Goal: Information Seeking & Learning: Check status

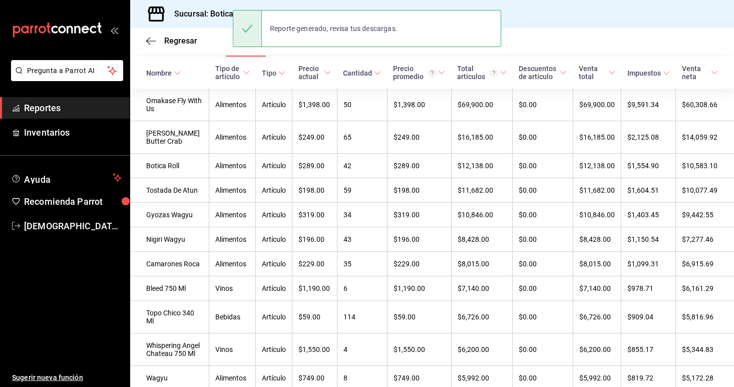
scroll to position [195, 0]
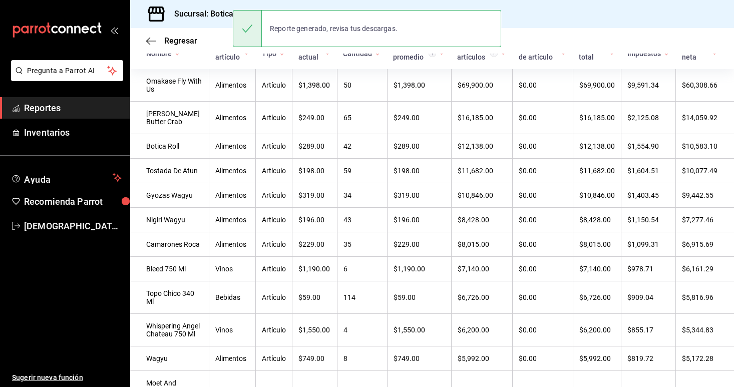
click at [45, 98] on link "Reportes" at bounding box center [65, 108] width 130 height 22
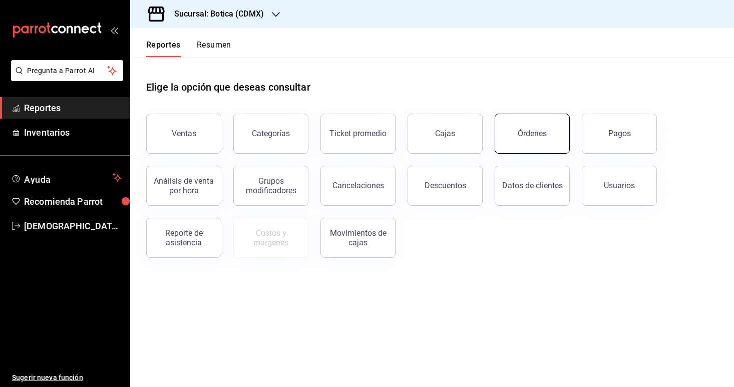
click at [533, 128] on button "Órdenes" at bounding box center [532, 134] width 75 height 40
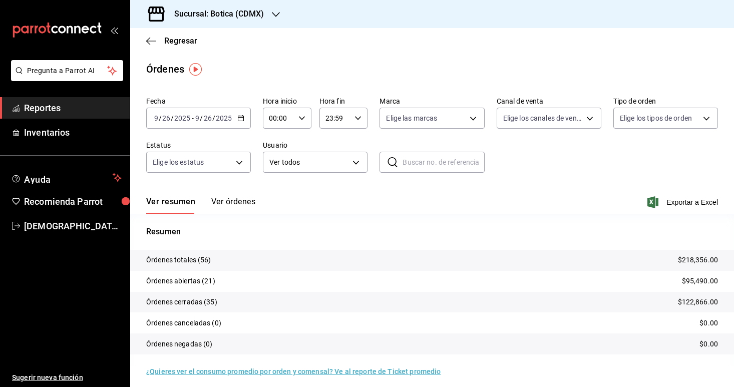
click at [243, 115] on icon "button" at bounding box center [240, 118] width 7 height 7
click at [189, 262] on span "Rango de fechas" at bounding box center [194, 261] width 78 height 11
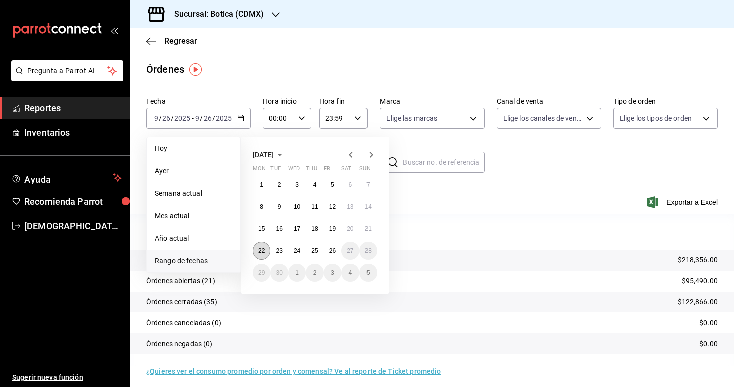
click at [260, 253] on abbr "22" at bounding box center [261, 250] width 7 height 7
click at [337, 252] on button "26" at bounding box center [333, 251] width 18 height 18
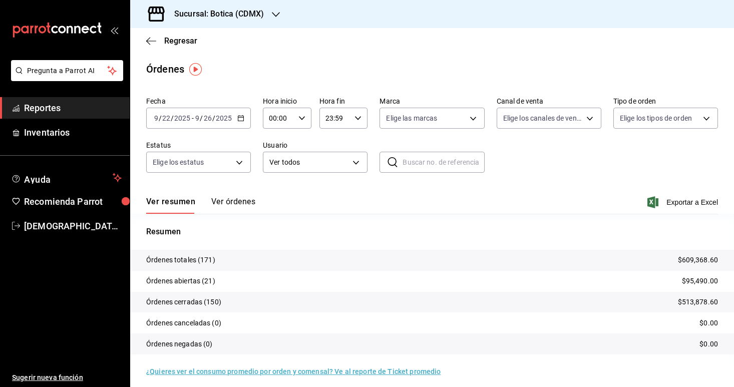
click at [228, 205] on button "Ver órdenes" at bounding box center [233, 205] width 44 height 17
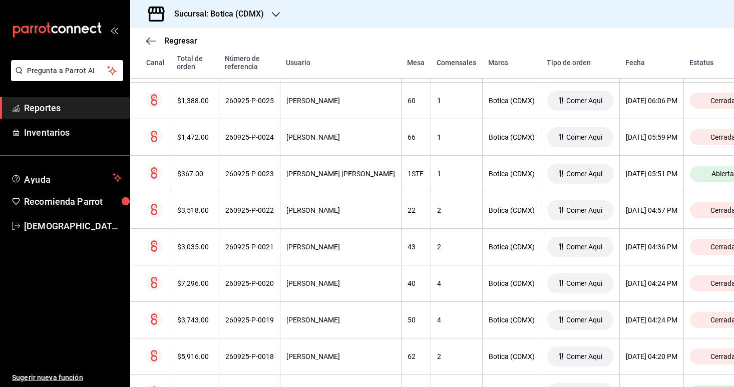
scroll to position [1315, 0]
